Goal: Find specific page/section: Find specific page/section

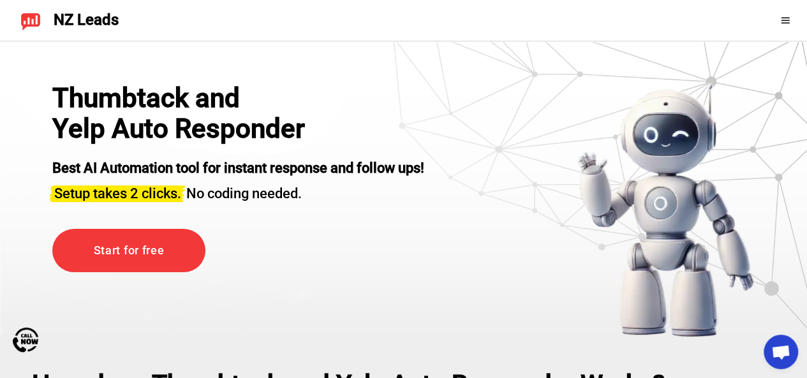
scroll to position [427, 0]
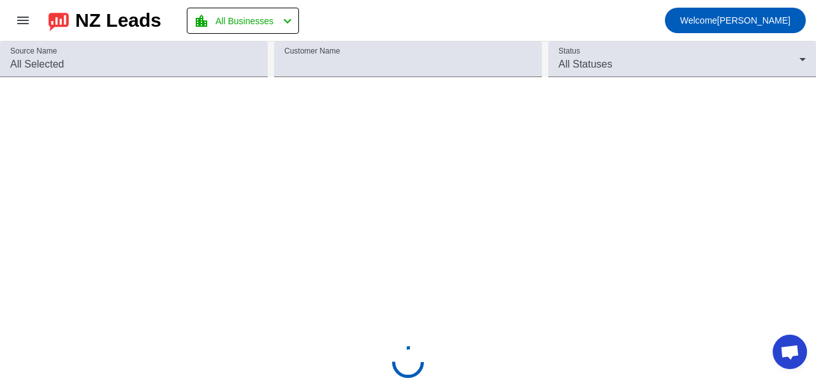
scroll to position [427, 0]
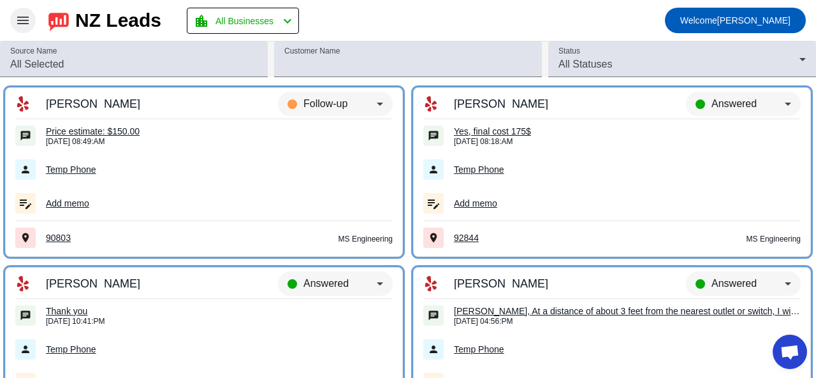
click at [22, 13] on mat-icon "menu" at bounding box center [22, 20] width 15 height 15
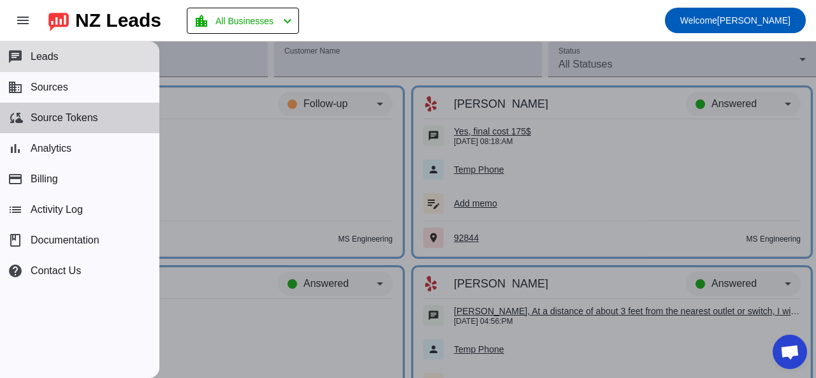
click at [57, 121] on span "Source Tokens" at bounding box center [65, 117] width 68 height 11
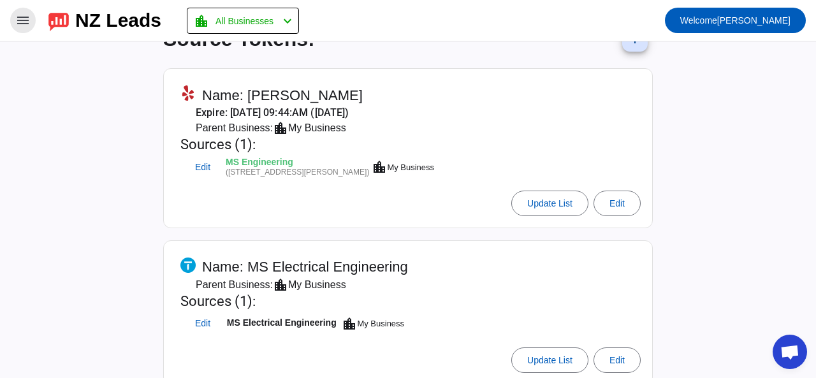
scroll to position [47, 0]
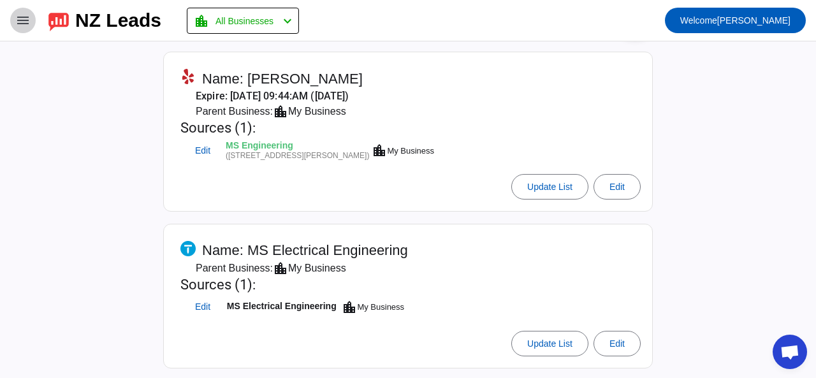
click at [24, 16] on mat-icon "menu" at bounding box center [22, 20] width 15 height 15
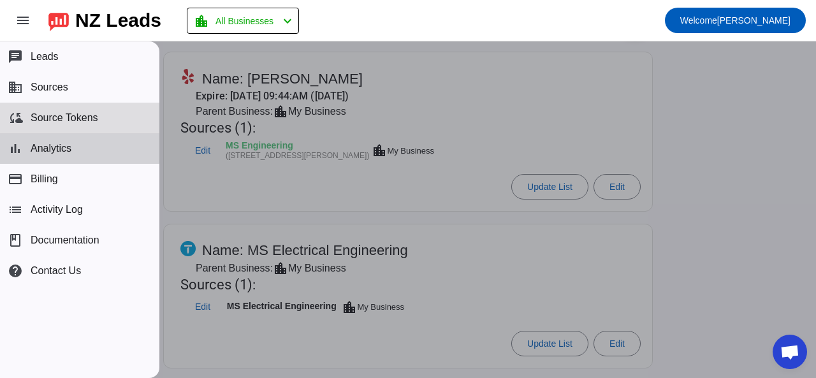
click at [57, 147] on span "Analytics" at bounding box center [51, 148] width 41 height 11
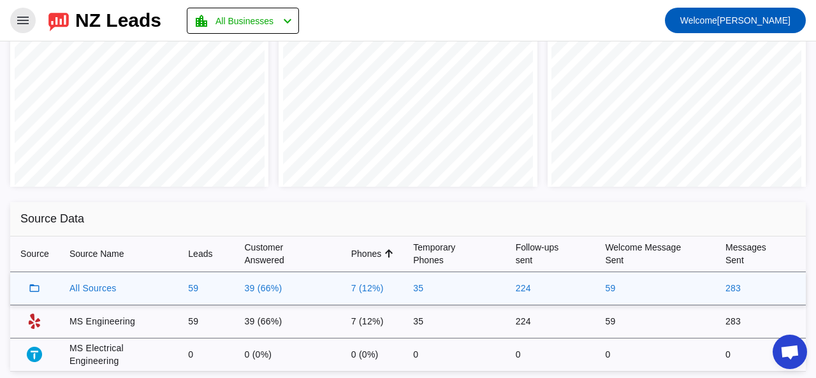
scroll to position [362, 0]
